Goal: Use online tool/utility: Utilize a website feature to perform a specific function

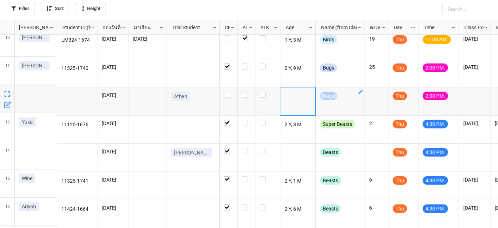
scroll to position [260, 0]
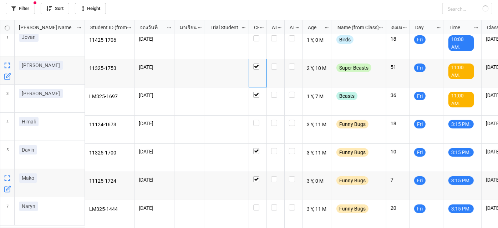
scroll to position [204, 494]
checkbox input "false"
checkbox input "true"
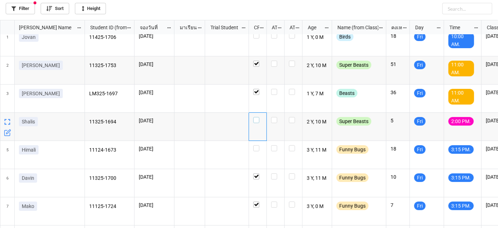
click at [255, 117] on label "grid" at bounding box center [257, 117] width 9 height 0
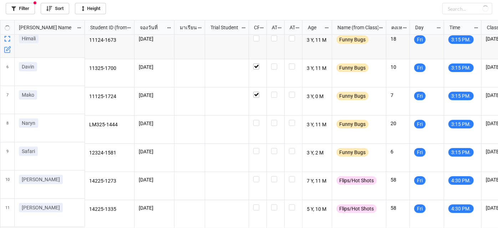
scroll to position [119, 0]
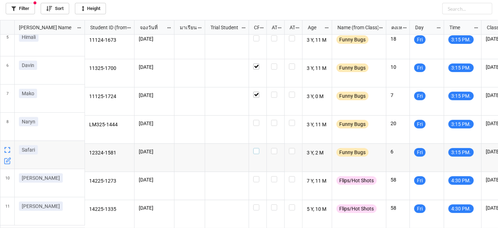
click at [258, 148] on label "grid" at bounding box center [257, 148] width 9 height 0
click at [258, 148] on div "grid" at bounding box center [258, 158] width 18 height 28
click at [259, 120] on label "grid" at bounding box center [257, 120] width 9 height 0
click at [259, 121] on div "grid" at bounding box center [258, 130] width 18 height 28
checkbox input "true"
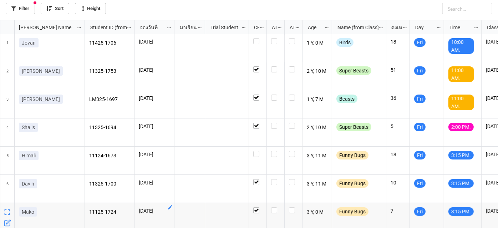
scroll to position [0, 0]
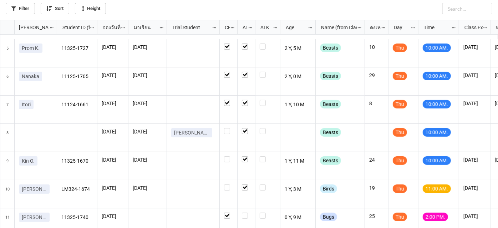
scroll to position [130, 0]
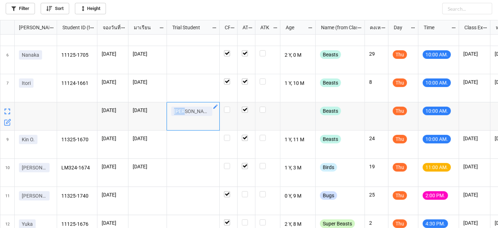
drag, startPoint x: 173, startPoint y: 110, endPoint x: 187, endPoint y: 113, distance: 13.4
click at [186, 113] on link "[PERSON_NAME]" at bounding box center [191, 111] width 41 height 9
click at [188, 113] on link "[PERSON_NAME]" at bounding box center [191, 111] width 41 height 9
drag, startPoint x: 187, startPoint y: 113, endPoint x: 175, endPoint y: 114, distance: 11.8
click at [173, 114] on link "[PERSON_NAME]" at bounding box center [191, 111] width 41 height 9
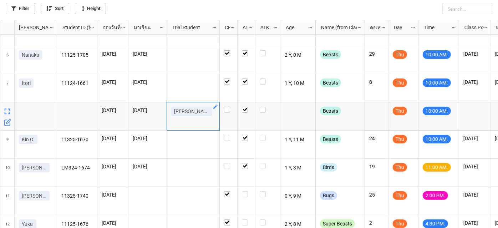
click at [173, 113] on link "[PERSON_NAME]" at bounding box center [191, 111] width 41 height 9
copy p "[PERSON_NAME]"
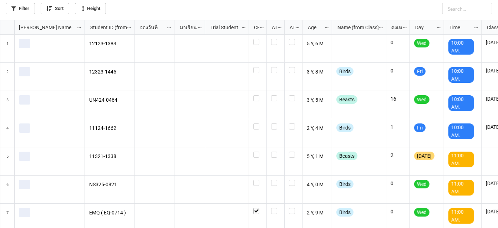
scroll to position [204, 494]
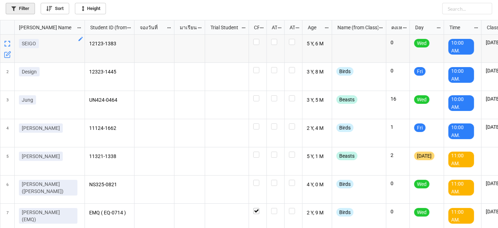
click at [30, 12] on link "Filter" at bounding box center [20, 8] width 29 height 11
click at [23, 11] on link "Filter" at bounding box center [20, 8] width 29 height 11
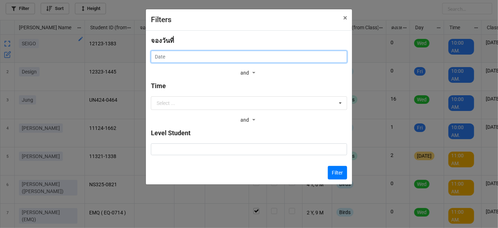
click at [238, 58] on input "text" at bounding box center [249, 57] width 196 height 12
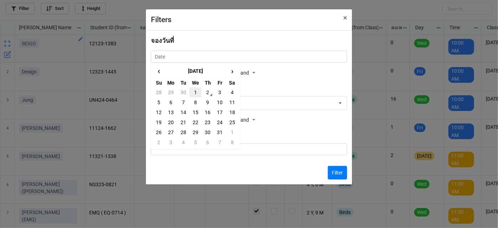
click at [195, 94] on td "1" at bounding box center [196, 92] width 12 height 10
type input "1/10/2025"
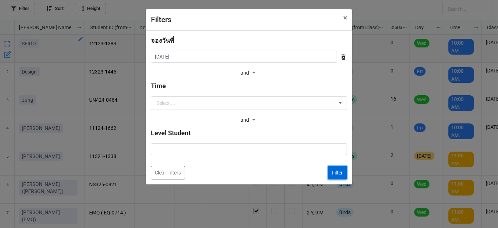
click at [343, 176] on button "Filter" at bounding box center [337, 173] width 19 height 14
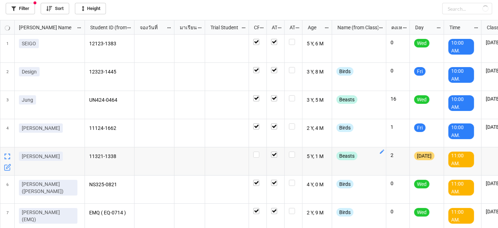
checkbox input "true"
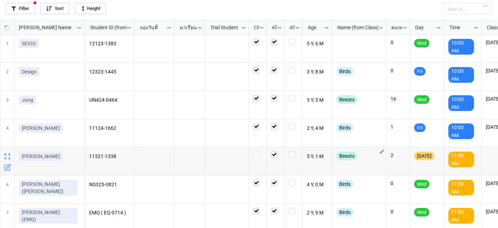
checkbox input "true"
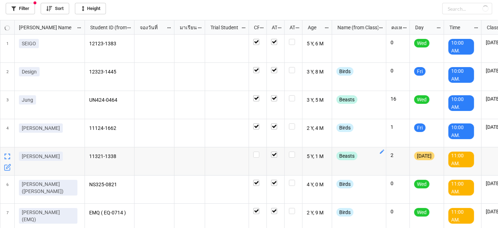
checkbox input "true"
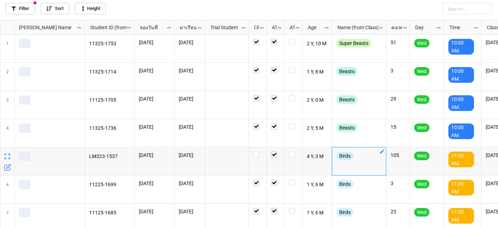
click at [382, 159] on div "Birds" at bounding box center [359, 161] width 54 height 28
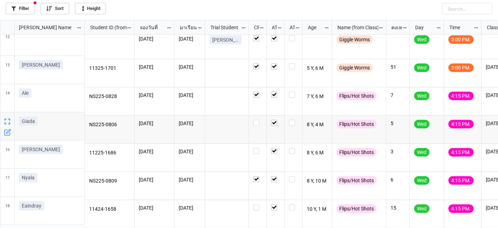
scroll to position [252, 0]
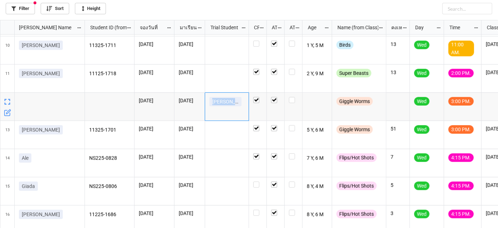
drag, startPoint x: 212, startPoint y: 101, endPoint x: 237, endPoint y: 107, distance: 25.6
click at [237, 107] on div "Ena Minami" at bounding box center [227, 103] width 35 height 12
click at [238, 107] on div "Ena Minami" at bounding box center [227, 103] width 35 height 12
click at [240, 106] on div "Ena Minami" at bounding box center [227, 103] width 35 height 12
click at [240, 105] on div "Ena Minami" at bounding box center [227, 103] width 35 height 12
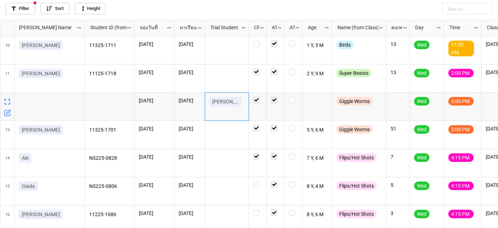
click at [214, 104] on p "Ena Minami" at bounding box center [225, 101] width 26 height 7
drag, startPoint x: 211, startPoint y: 103, endPoint x: 241, endPoint y: 101, distance: 29.7
click at [241, 101] on div "Ena Minami" at bounding box center [227, 103] width 35 height 12
copy p "Ena Minami"
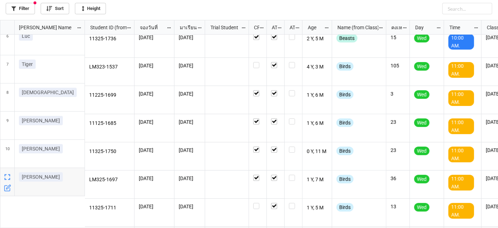
scroll to position [90, 0]
